Goal: Check status: Check status

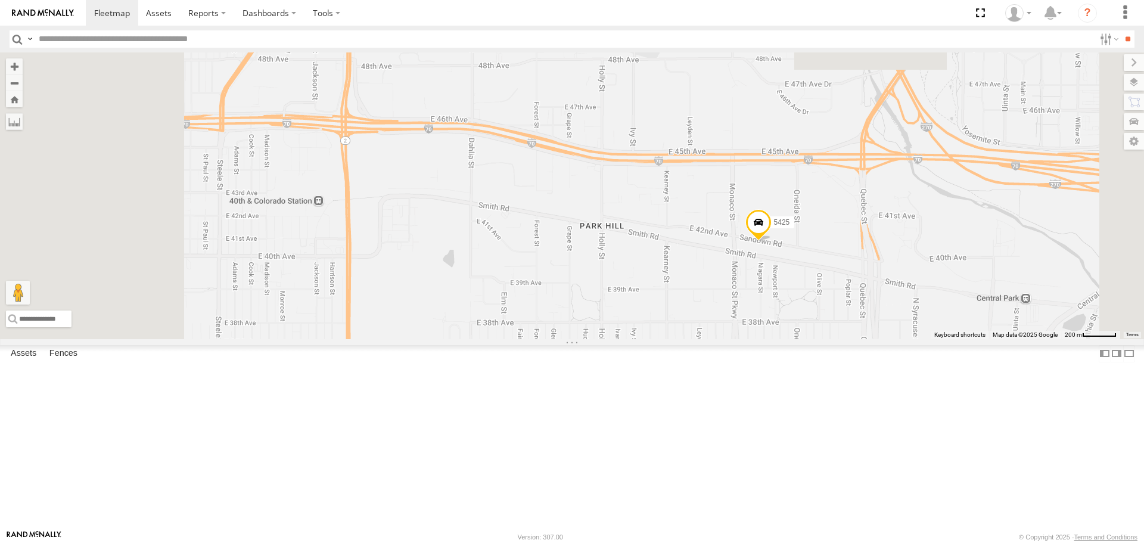
drag, startPoint x: 767, startPoint y: 283, endPoint x: 802, endPoint y: 325, distance: 55.0
click at [802, 325] on div "5459 5468 5460 5425" at bounding box center [572, 195] width 1144 height 286
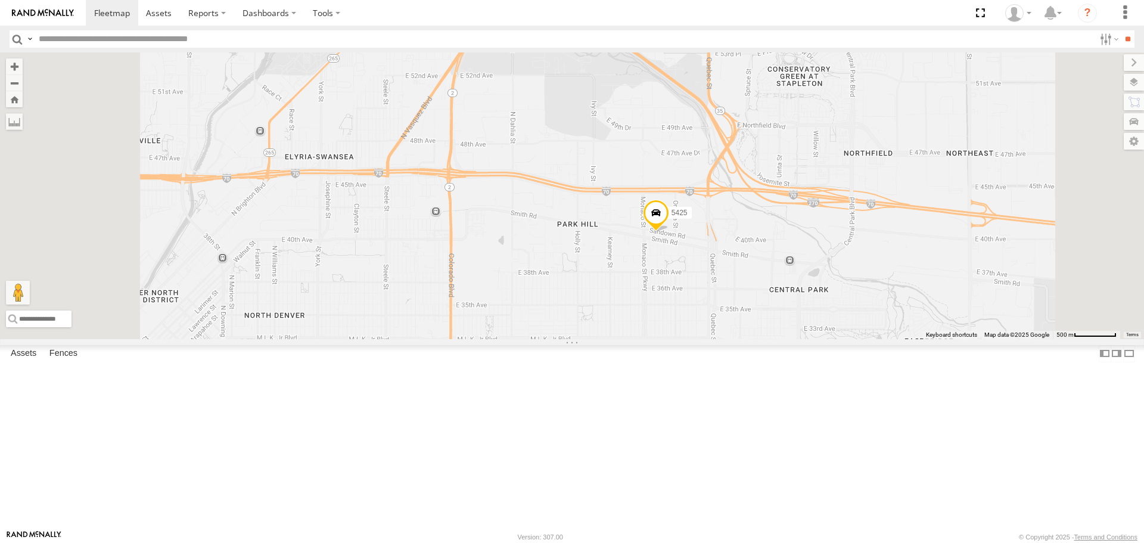
click at [756, 339] on div "5459 5468 5460 5425" at bounding box center [572, 195] width 1144 height 286
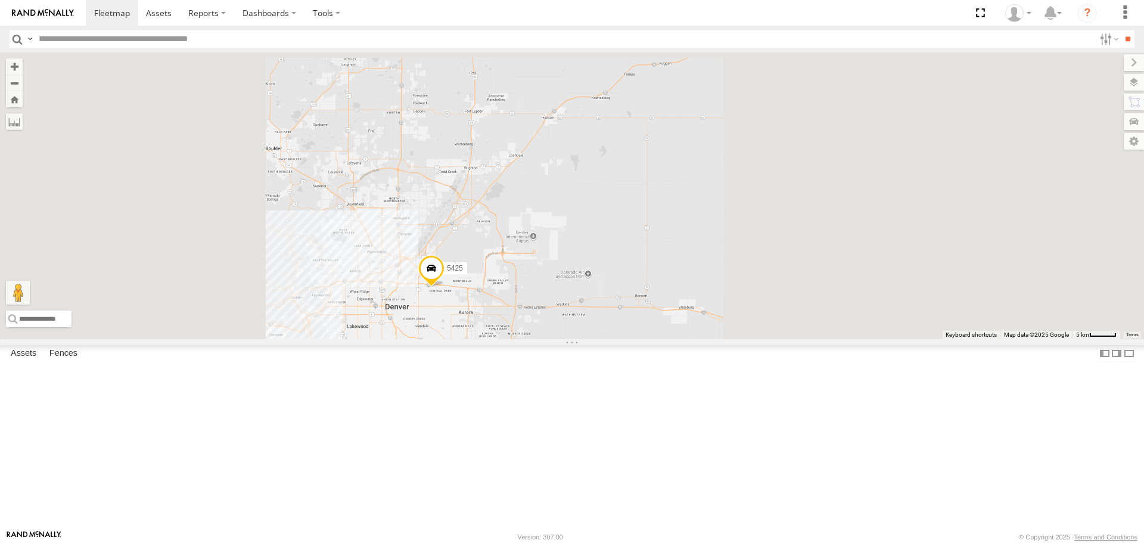
drag, startPoint x: 542, startPoint y: 424, endPoint x: 753, endPoint y: 312, distance: 239.4
click at [758, 299] on div "5459 5468 5460 5425" at bounding box center [572, 195] width 1144 height 286
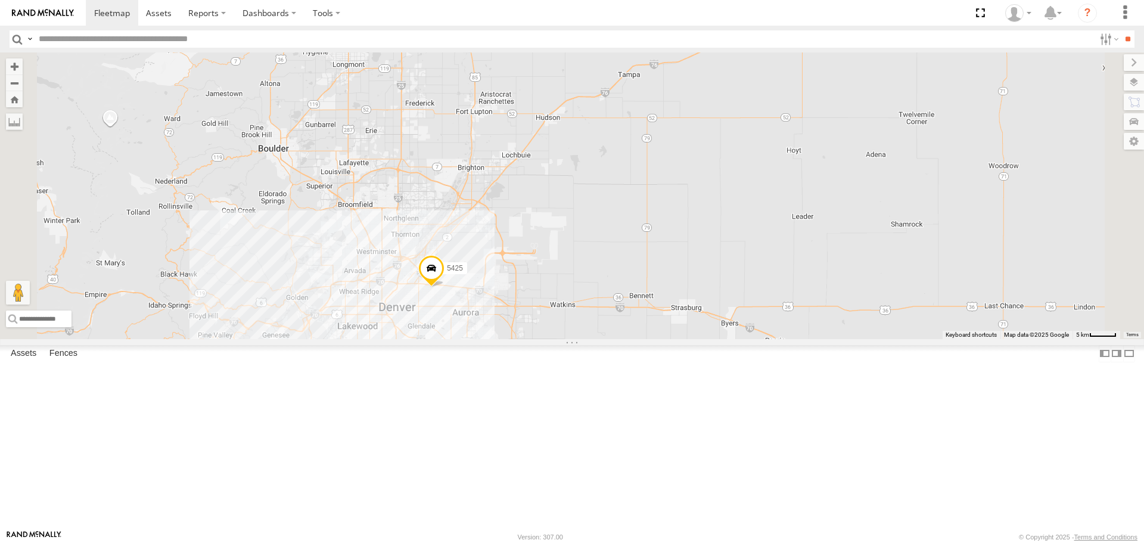
drag, startPoint x: 591, startPoint y: 416, endPoint x: 749, endPoint y: 300, distance: 196.2
click at [749, 300] on div "5459 5468 5460 5425" at bounding box center [572, 195] width 1144 height 286
drag, startPoint x: 450, startPoint y: 442, endPoint x: 666, endPoint y: 434, distance: 216.5
click at [793, 326] on div "5459 5468 5460 5425" at bounding box center [572, 195] width 1144 height 286
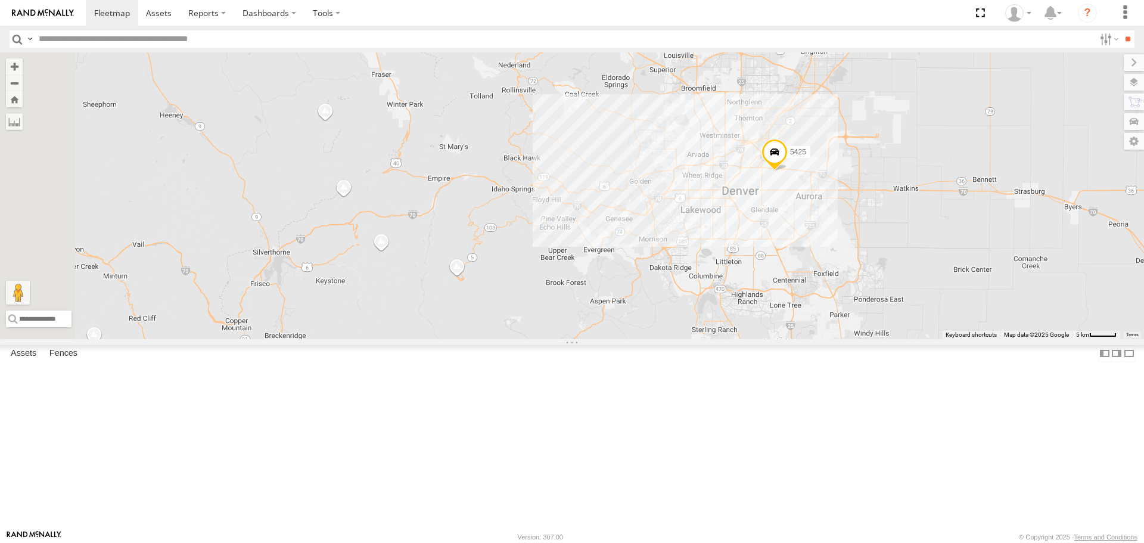
drag, startPoint x: 603, startPoint y: 445, endPoint x: 663, endPoint y: 388, distance: 82.6
click at [908, 222] on div "5459 5468 5460 5425" at bounding box center [572, 195] width 1144 height 286
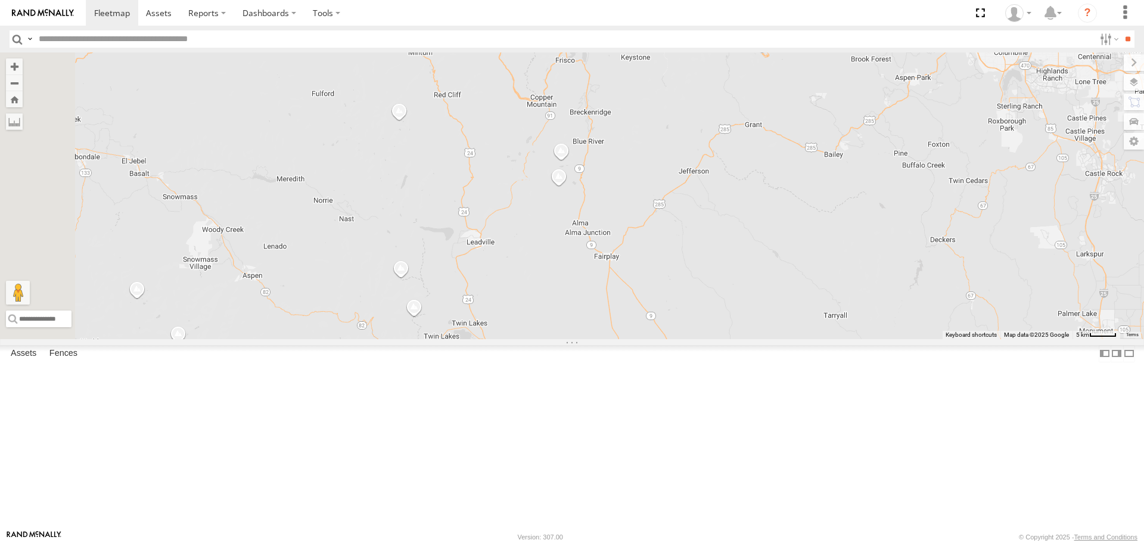
drag, startPoint x: 659, startPoint y: 361, endPoint x: 818, endPoint y: 240, distance: 199.9
click at [818, 240] on div "5459 5468 5460 5425" at bounding box center [572, 195] width 1144 height 286
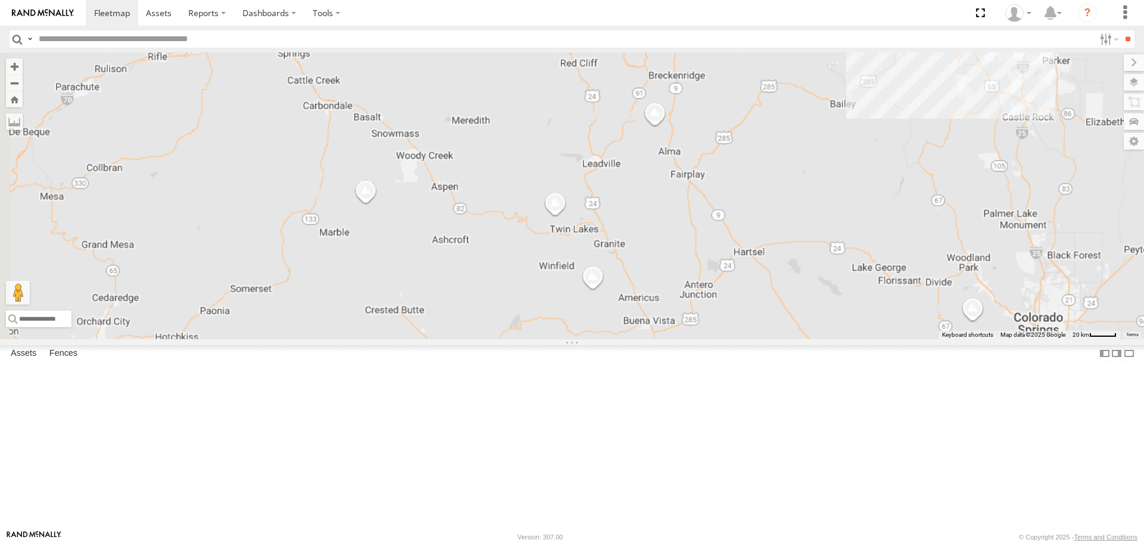
click at [871, 222] on div "5459 5468 5460 5425" at bounding box center [572, 195] width 1144 height 286
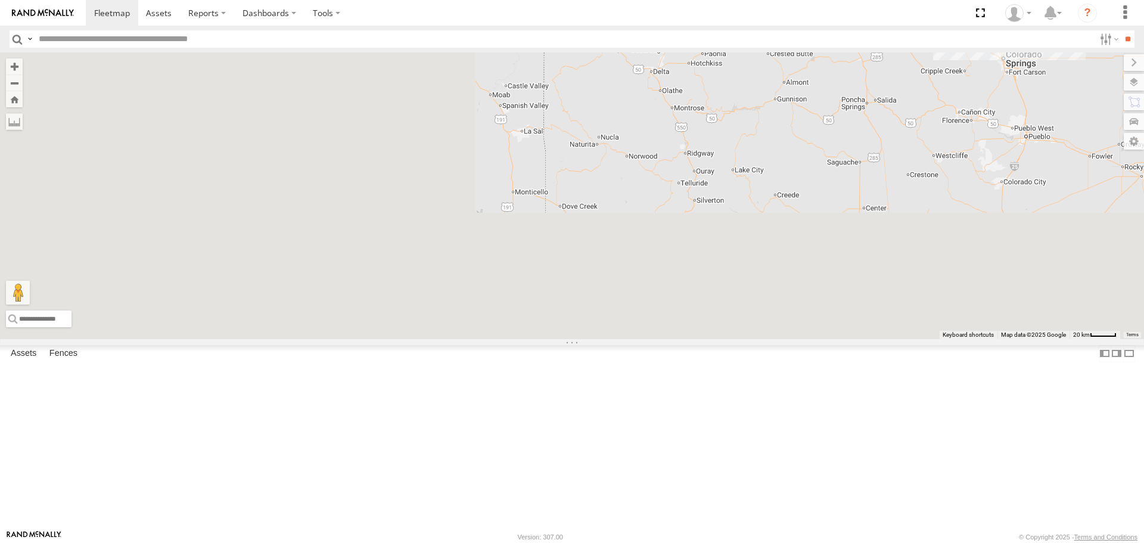
drag, startPoint x: 742, startPoint y: 325, endPoint x: 698, endPoint y: 377, distance: 68.1
click at [762, 312] on div "5459 5468 5460 5425" at bounding box center [572, 195] width 1144 height 286
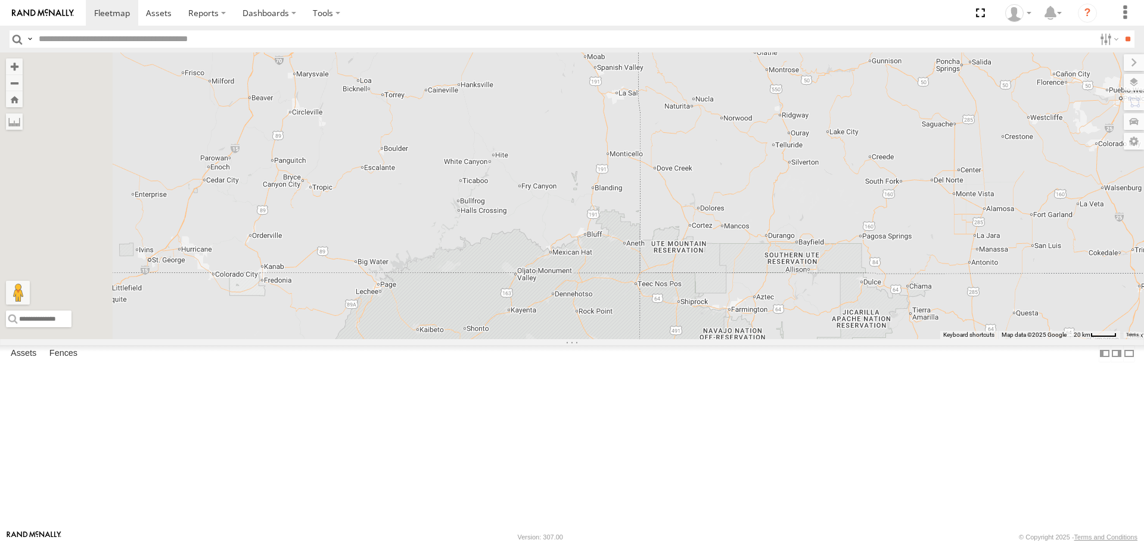
drag, startPoint x: 776, startPoint y: 327, endPoint x: 851, endPoint y: 302, distance: 79.2
click at [851, 302] on div "5459 5468 5460 5425" at bounding box center [572, 195] width 1144 height 286
drag, startPoint x: 664, startPoint y: 421, endPoint x: 865, endPoint y: 210, distance: 291.3
click at [868, 203] on div "5459 5468 5460 5425" at bounding box center [572, 195] width 1144 height 286
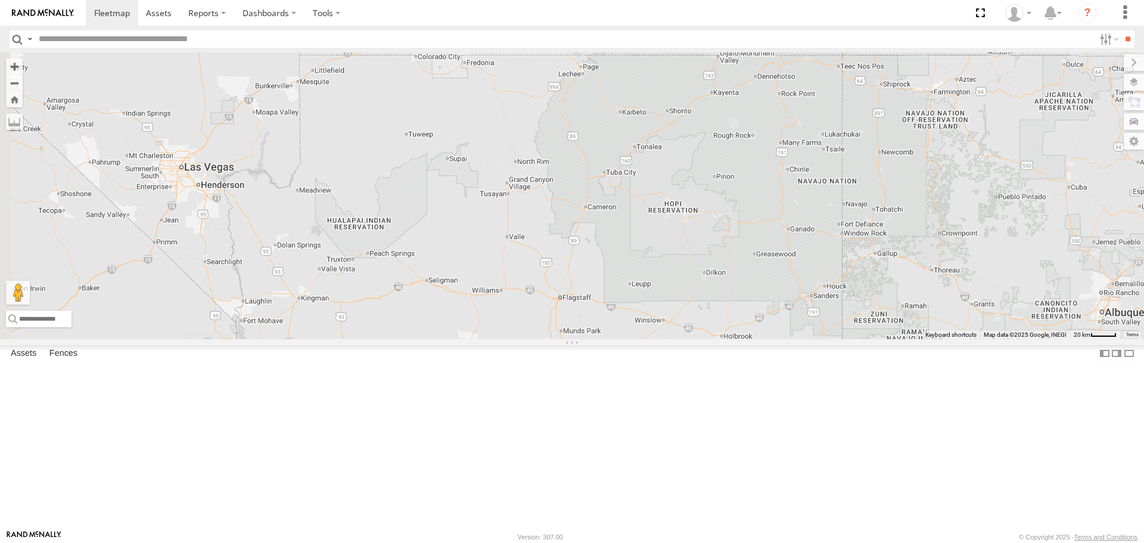
drag, startPoint x: 730, startPoint y: 386, endPoint x: 907, endPoint y: 218, distance: 244.5
click at [907, 218] on div "5459 5468 5460 5425" at bounding box center [572, 195] width 1144 height 286
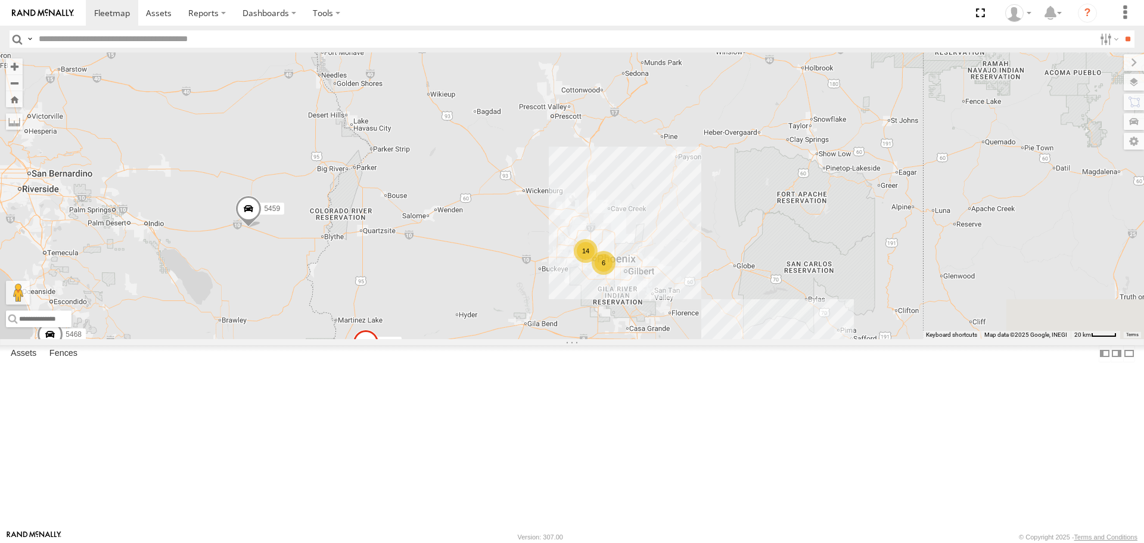
drag, startPoint x: 753, startPoint y: 417, endPoint x: 532, endPoint y: 234, distance: 287.5
click at [532, 234] on div "5459 5468 5460 5425 6 14" at bounding box center [572, 195] width 1144 height 286
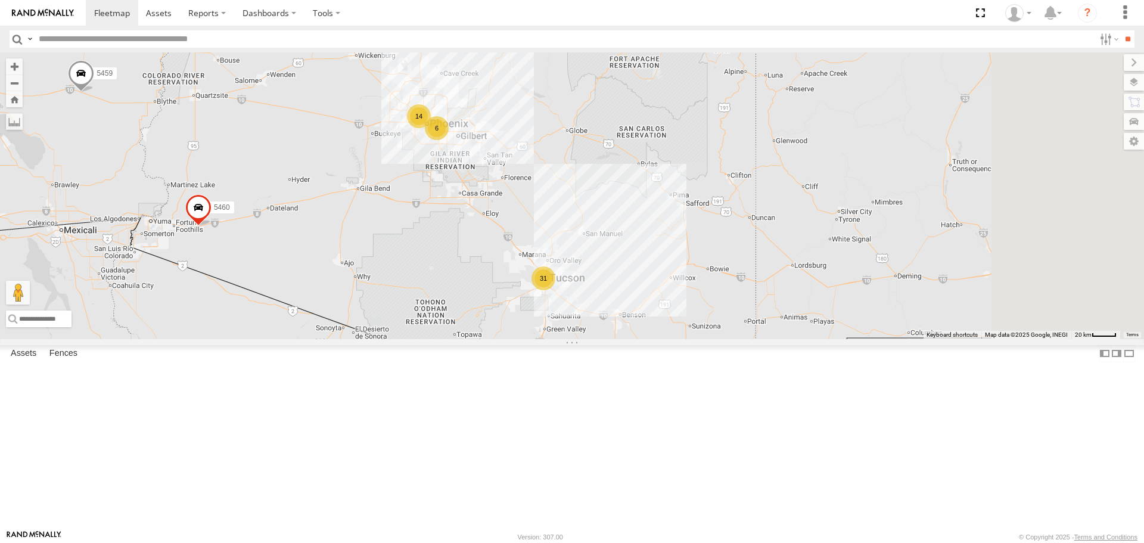
drag, startPoint x: 728, startPoint y: 408, endPoint x: 686, endPoint y: 348, distance: 73.6
click at [686, 339] on div "5459 5468 5460 5425 6 14 31" at bounding box center [572, 195] width 1144 height 286
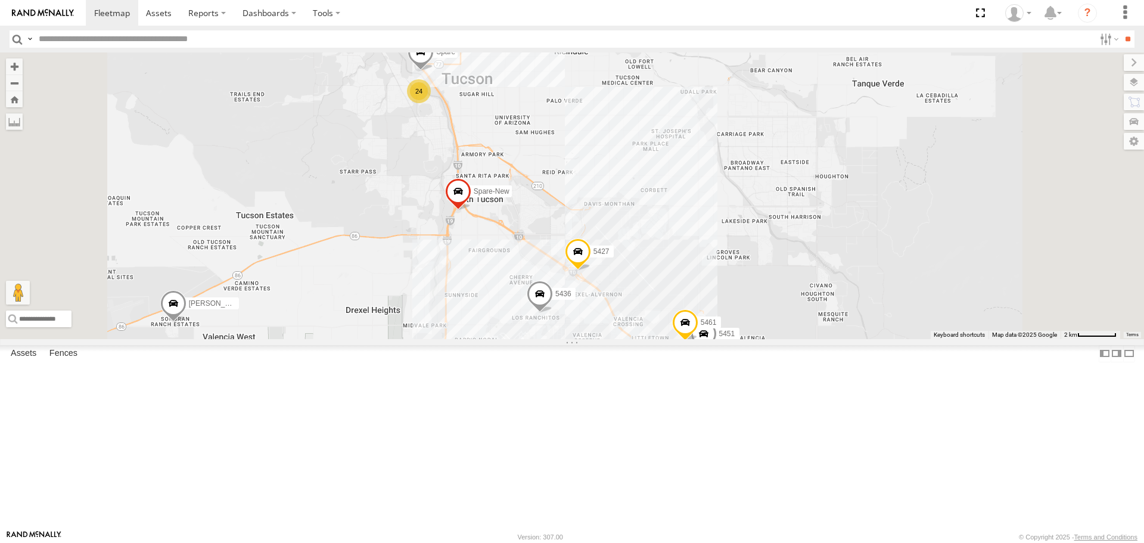
drag, startPoint x: 639, startPoint y: 371, endPoint x: 609, endPoint y: 344, distance: 40.1
click at [609, 339] on div "5459 5468 5460 5425 [PERSON_NAME] car trl Spare-New 5436 5427 24 5451 5461 Spare" at bounding box center [572, 195] width 1144 height 286
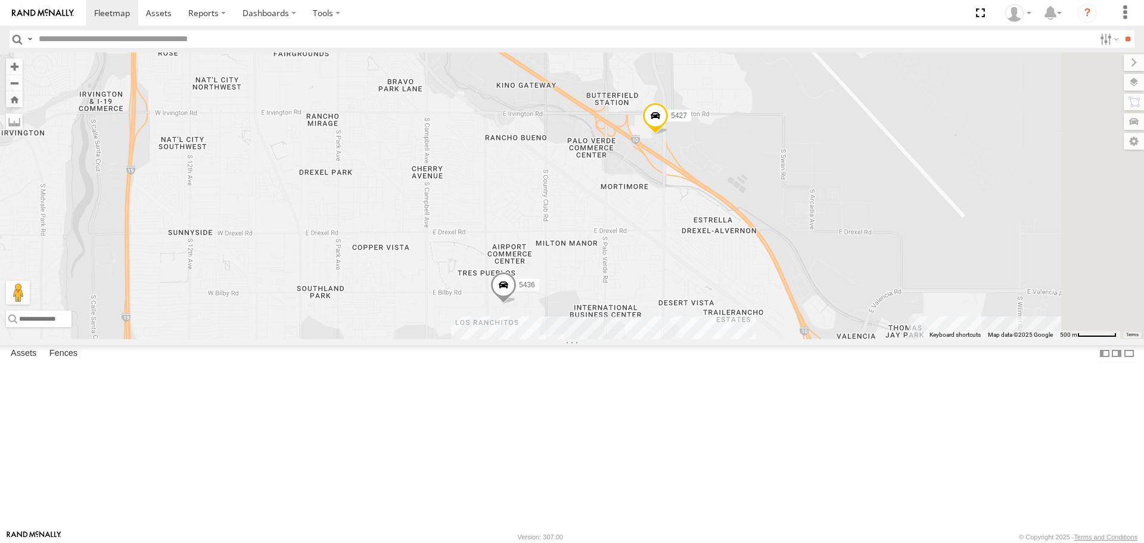
drag, startPoint x: 831, startPoint y: 414, endPoint x: 756, endPoint y: 350, distance: 99.4
click at [756, 339] on div "5459 5468 5460 5425 [PERSON_NAME] car trl Spare-New 5436 5427 5451 5461 Spare" at bounding box center [572, 195] width 1144 height 286
